Goal: Transaction & Acquisition: Book appointment/travel/reservation

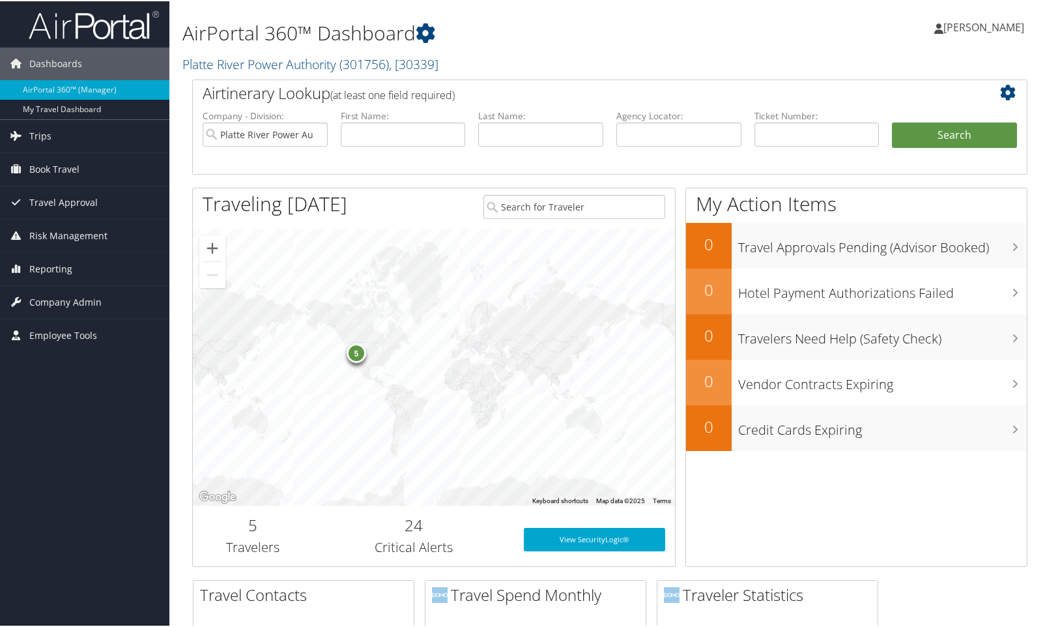
click at [50, 170] on span "Book Travel" at bounding box center [54, 168] width 50 height 33
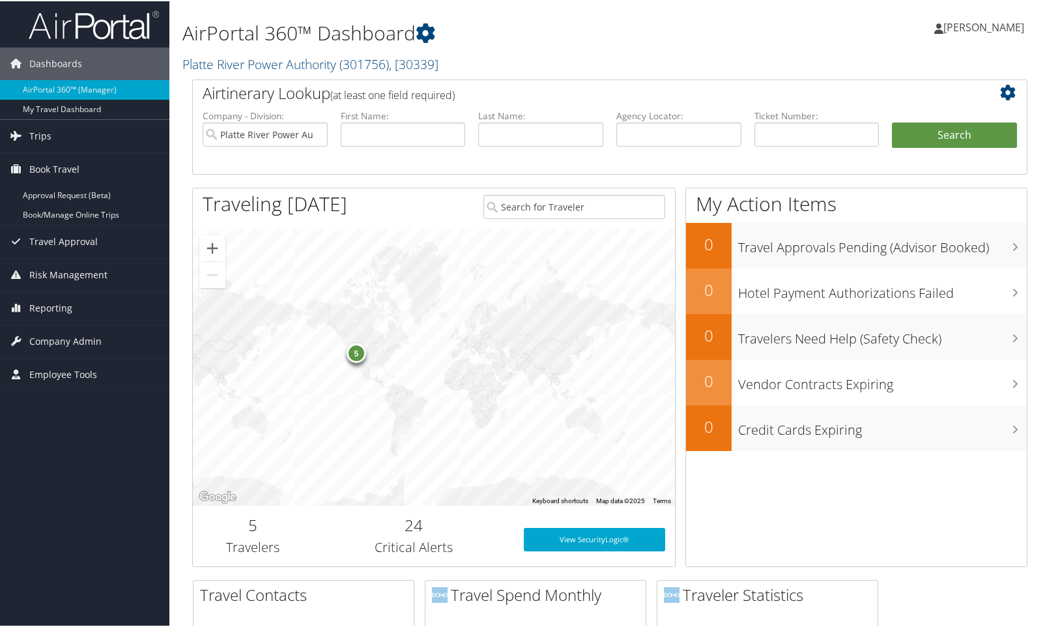
click at [50, 216] on link "Book/Manage Online Trips" at bounding box center [84, 214] width 169 height 20
